Goal: Task Accomplishment & Management: Understand process/instructions

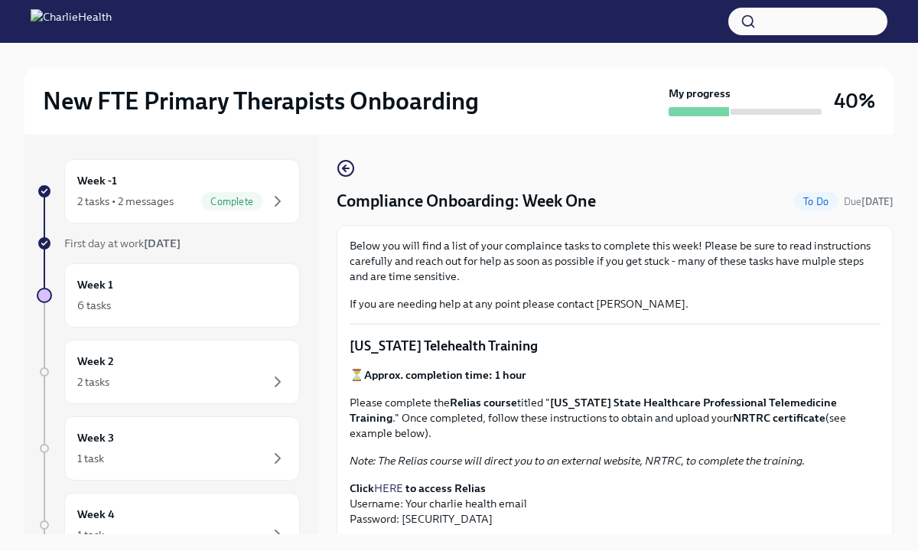
scroll to position [26, 0]
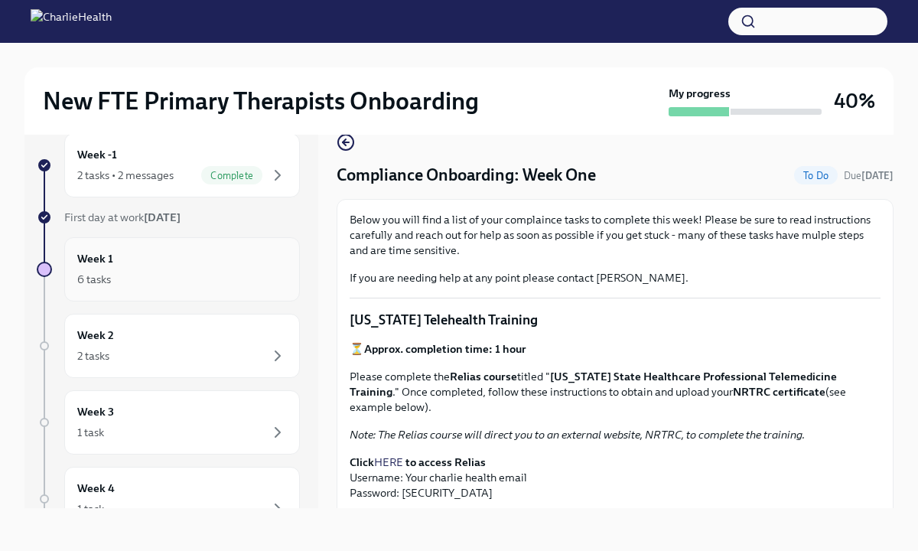
click at [192, 269] on div "Week 1 6 tasks" at bounding box center [182, 269] width 210 height 38
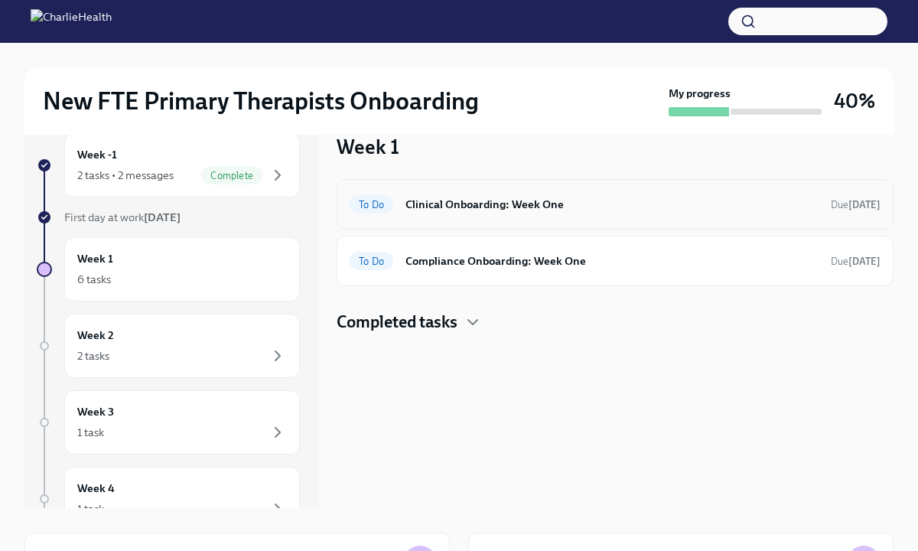
click at [522, 205] on h6 "Clinical Onboarding: Week One" at bounding box center [612, 204] width 413 height 17
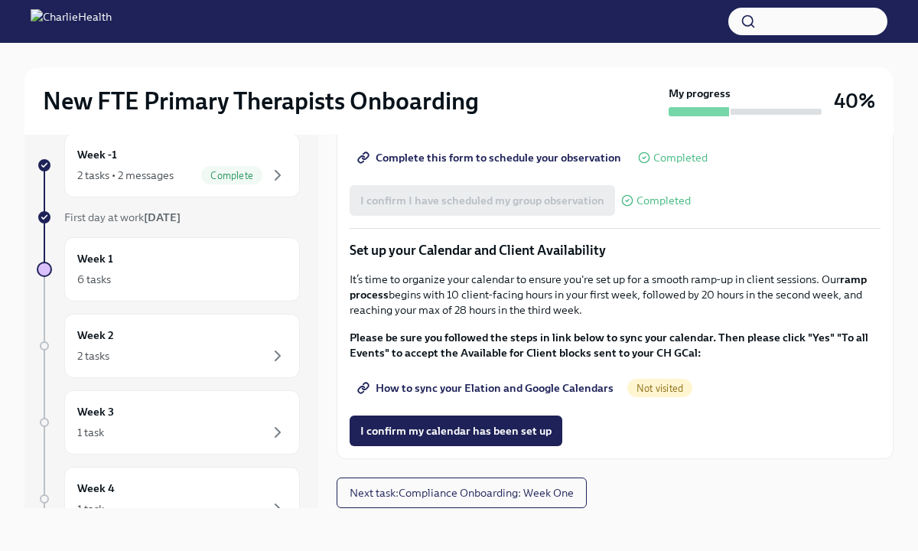
scroll to position [2068, 0]
click at [243, 277] on div "6 tasks" at bounding box center [182, 279] width 210 height 18
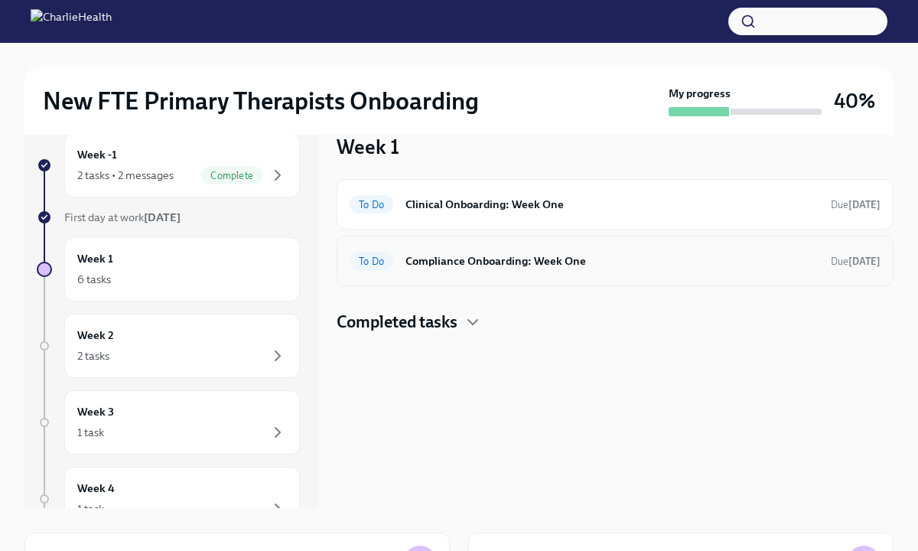
click at [464, 272] on div "To Do Compliance Onboarding: Week One Due [DATE]" at bounding box center [615, 261] width 531 height 24
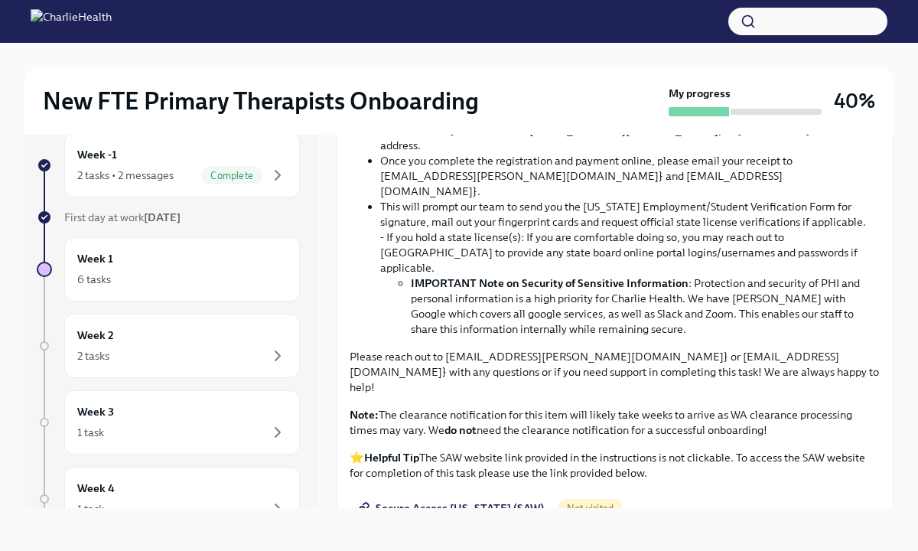
scroll to position [908, 0]
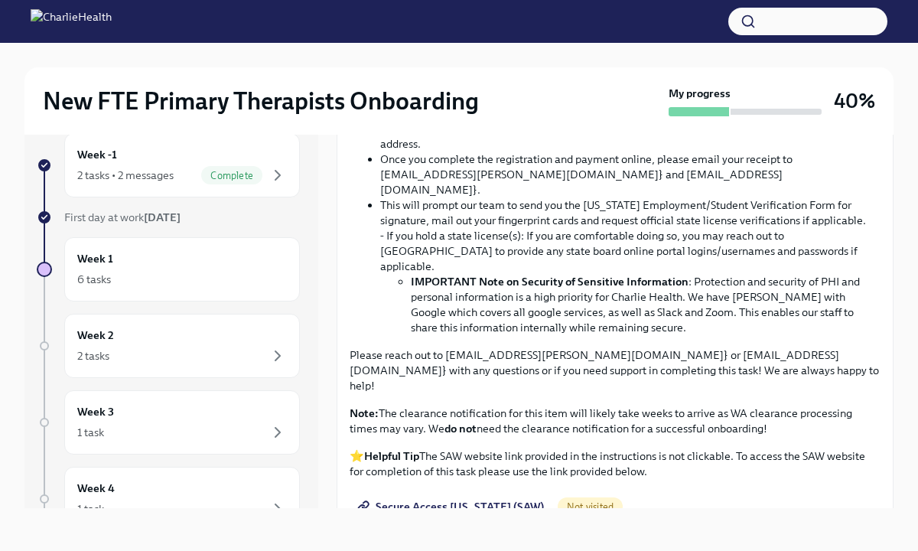
drag, startPoint x: 679, startPoint y: 221, endPoint x: 351, endPoint y: 216, distance: 327.6
copy p "[US_STATE] Agency Affiliated Counselor Registration"
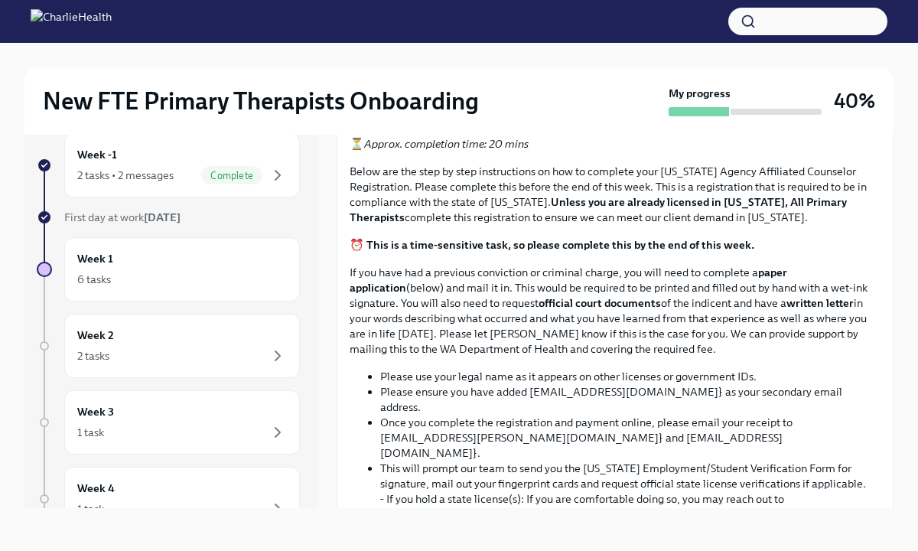
scroll to position [637, 0]
